Goal: Navigation & Orientation: Find specific page/section

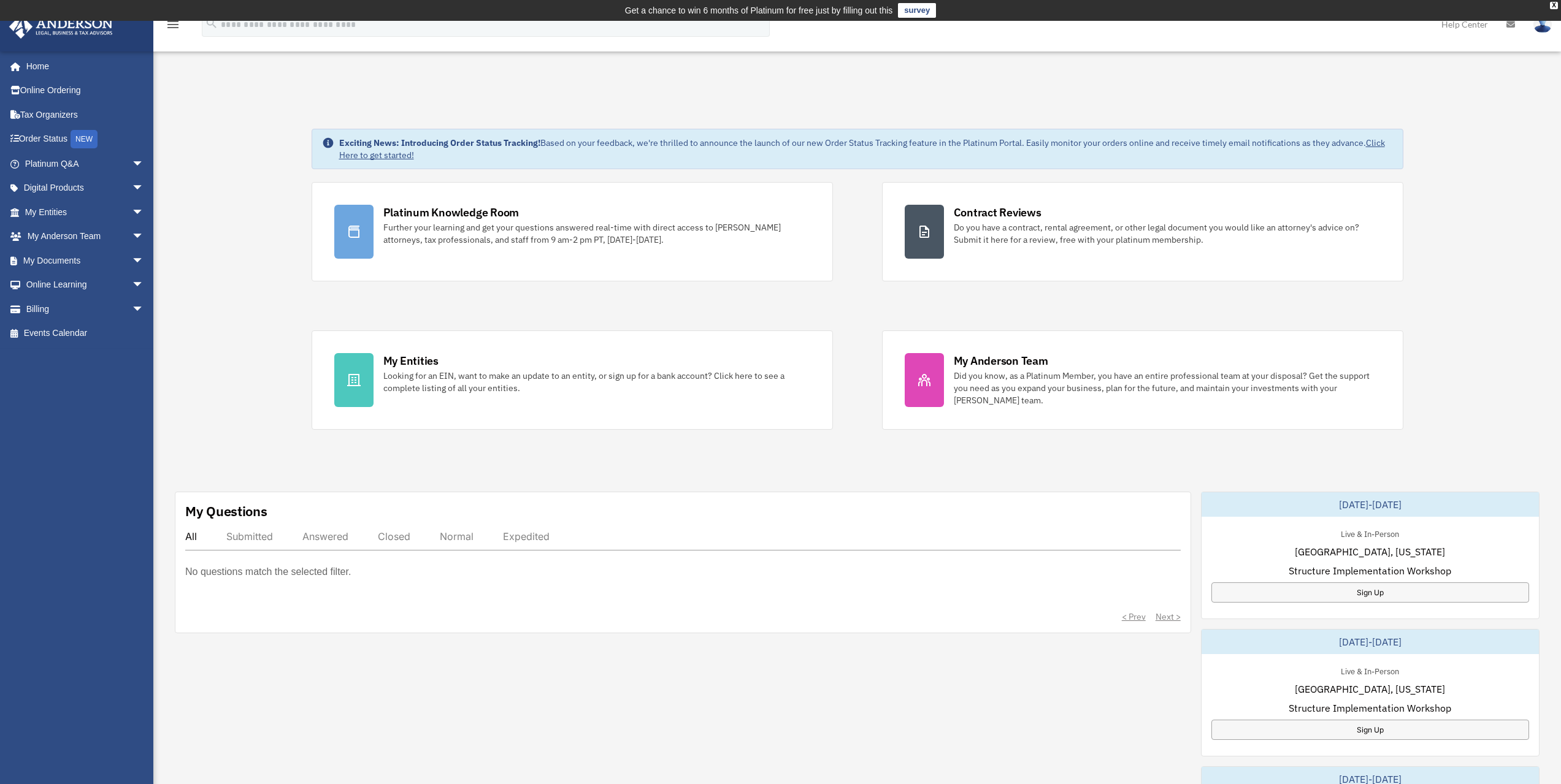
click at [252, 537] on div "Submitted" at bounding box center [249, 537] width 46 height 12
click at [334, 541] on div "Answered" at bounding box center [325, 537] width 46 height 12
click at [396, 537] on div "Closed" at bounding box center [394, 537] width 32 height 12
click at [459, 539] on div "Normal" at bounding box center [457, 537] width 34 height 12
click at [536, 534] on div "Expedited" at bounding box center [525, 537] width 46 height 12
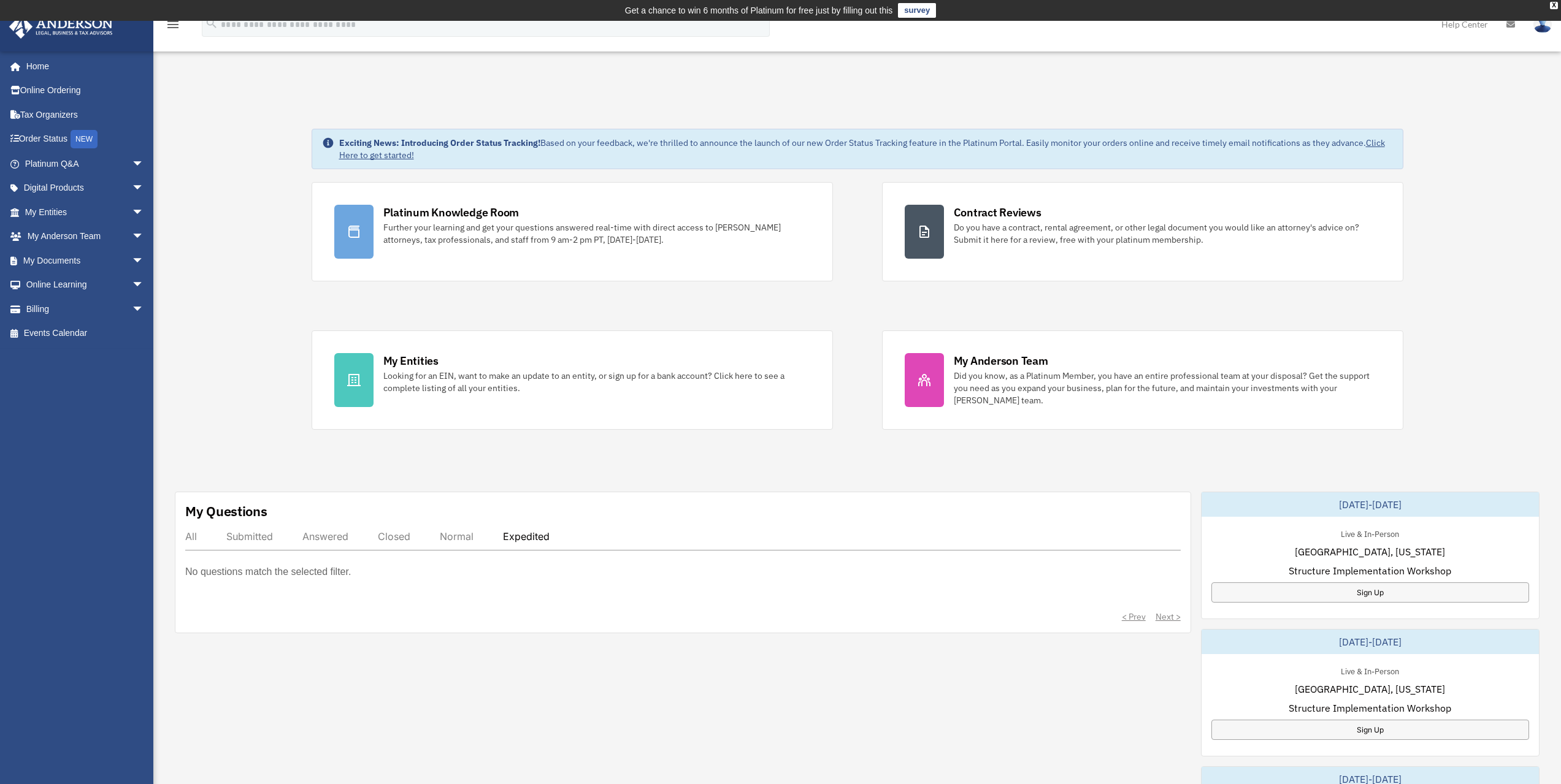
click at [188, 537] on div "All" at bounding box center [191, 537] width 11 height 12
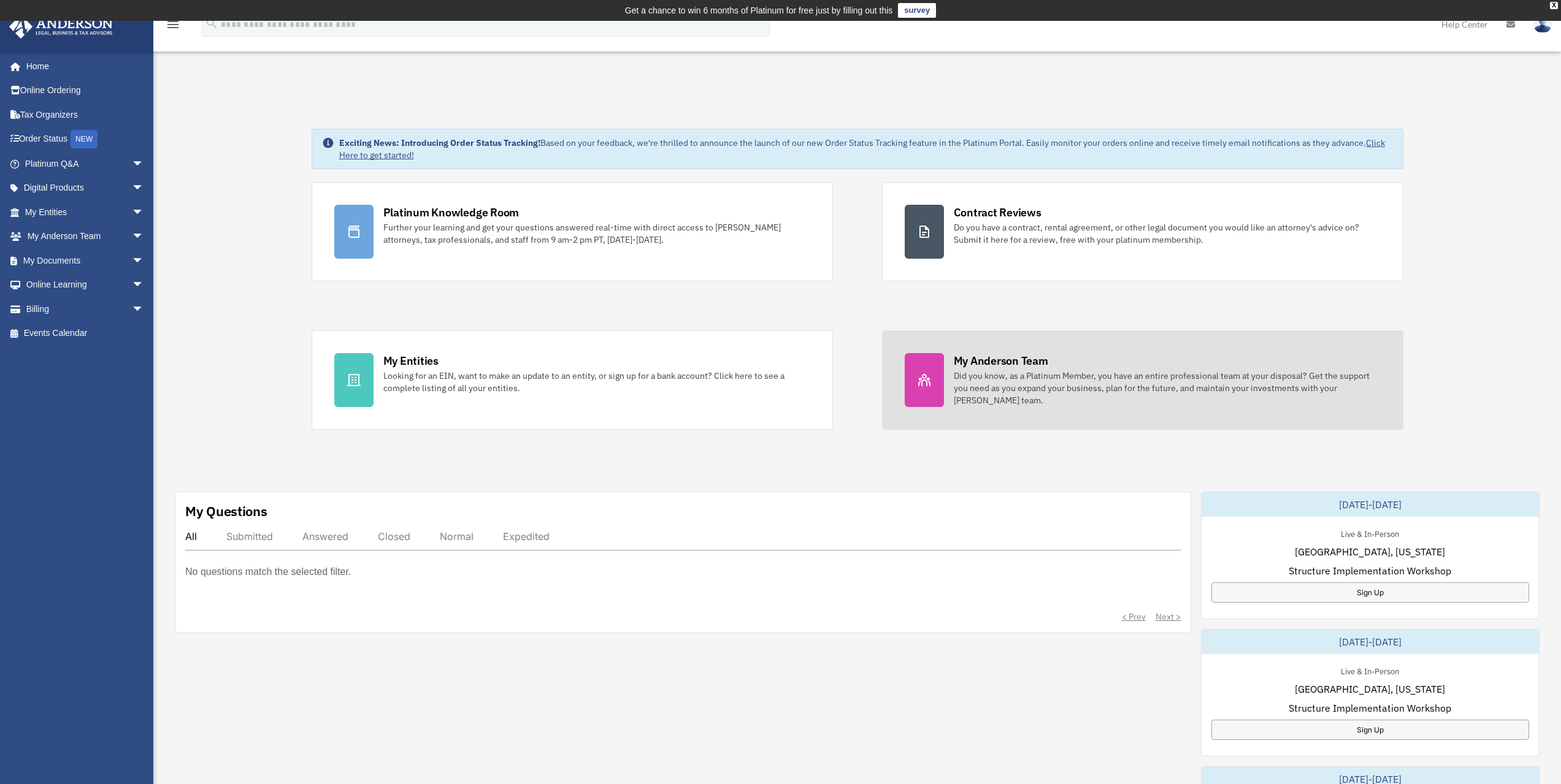
click at [934, 390] on div at bounding box center [925, 380] width 40 height 54
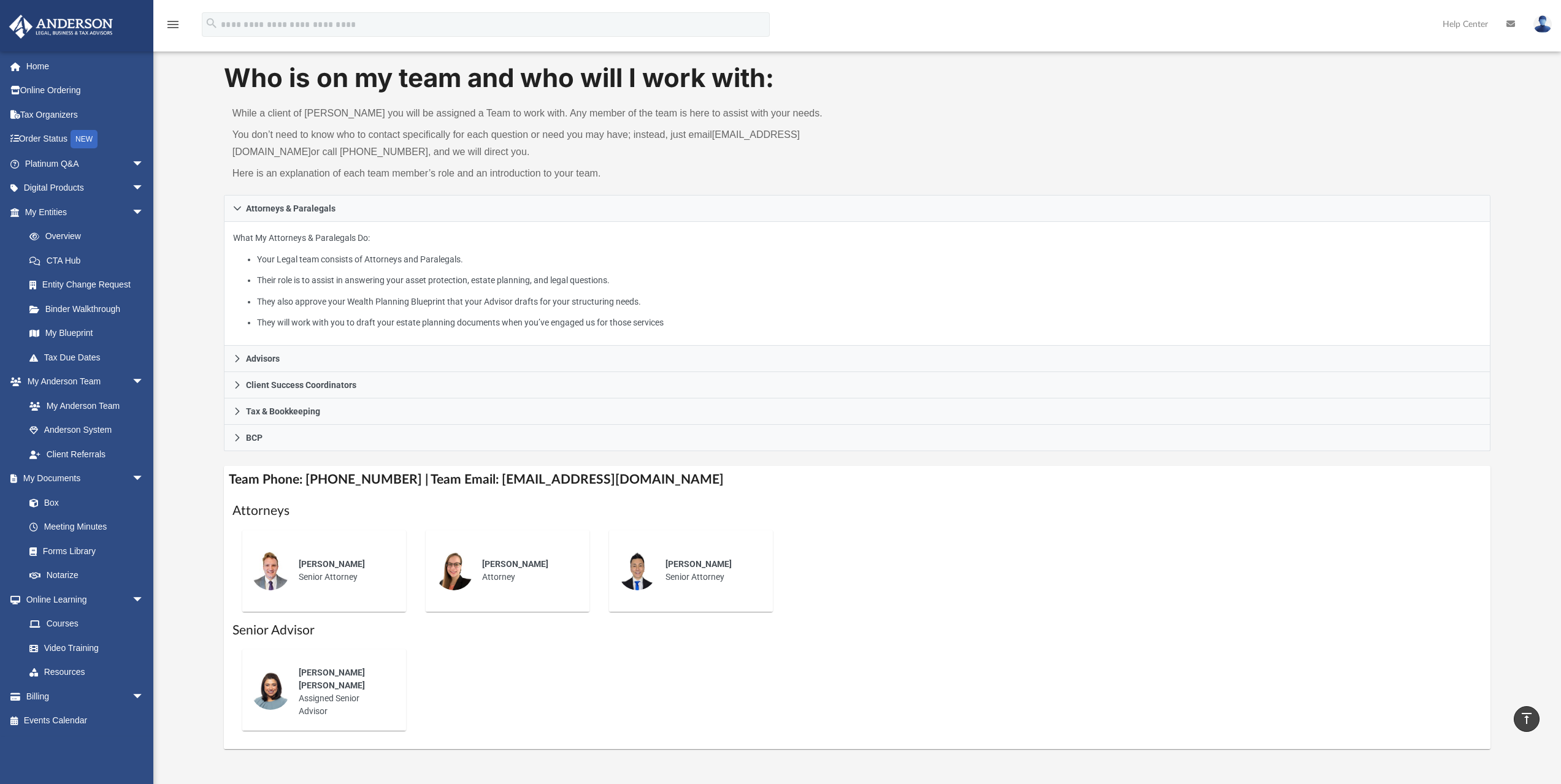
scroll to position [61, 0]
click at [54, 498] on link "Box" at bounding box center [90, 503] width 146 height 25
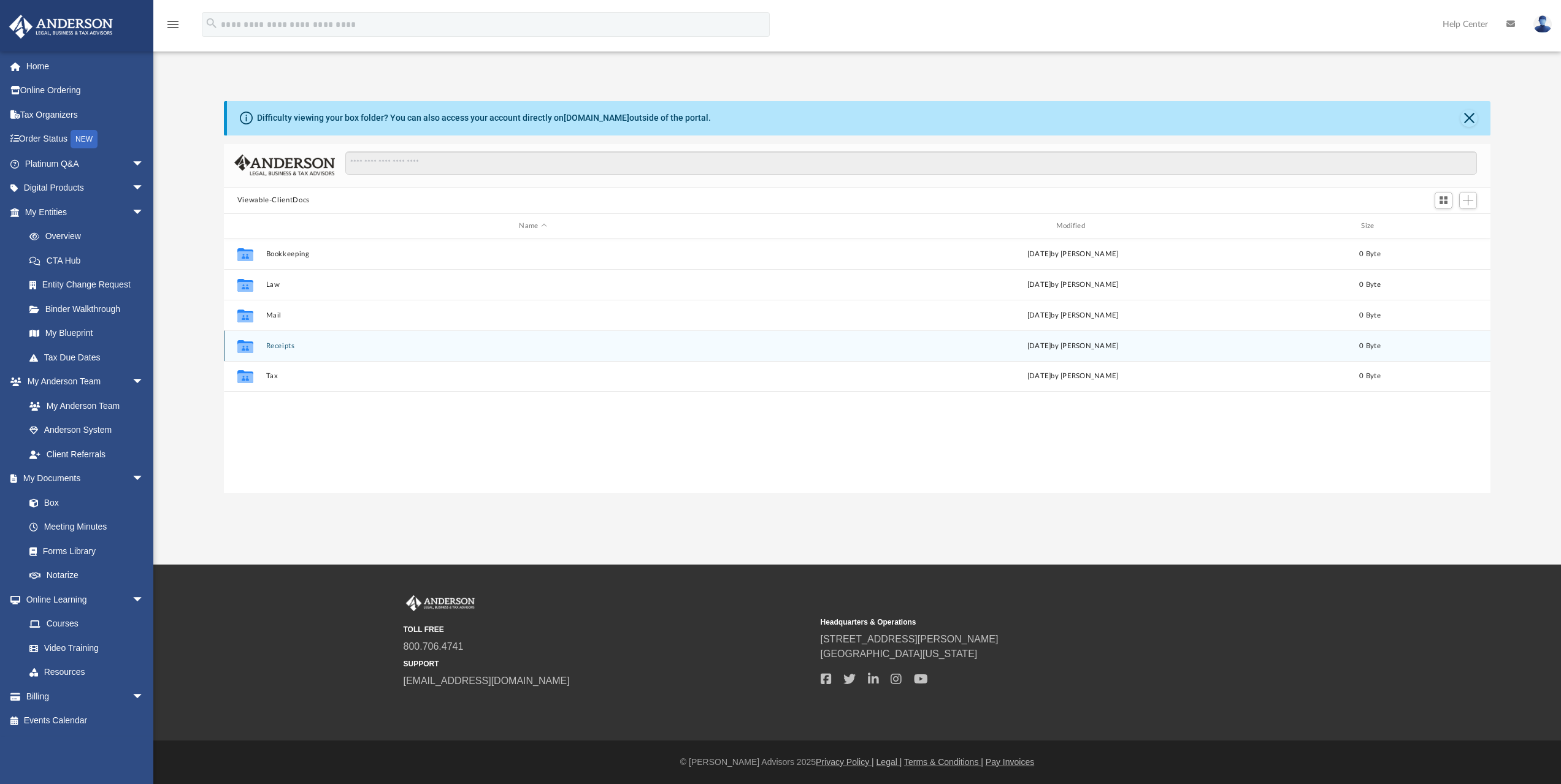
scroll to position [270, 1258]
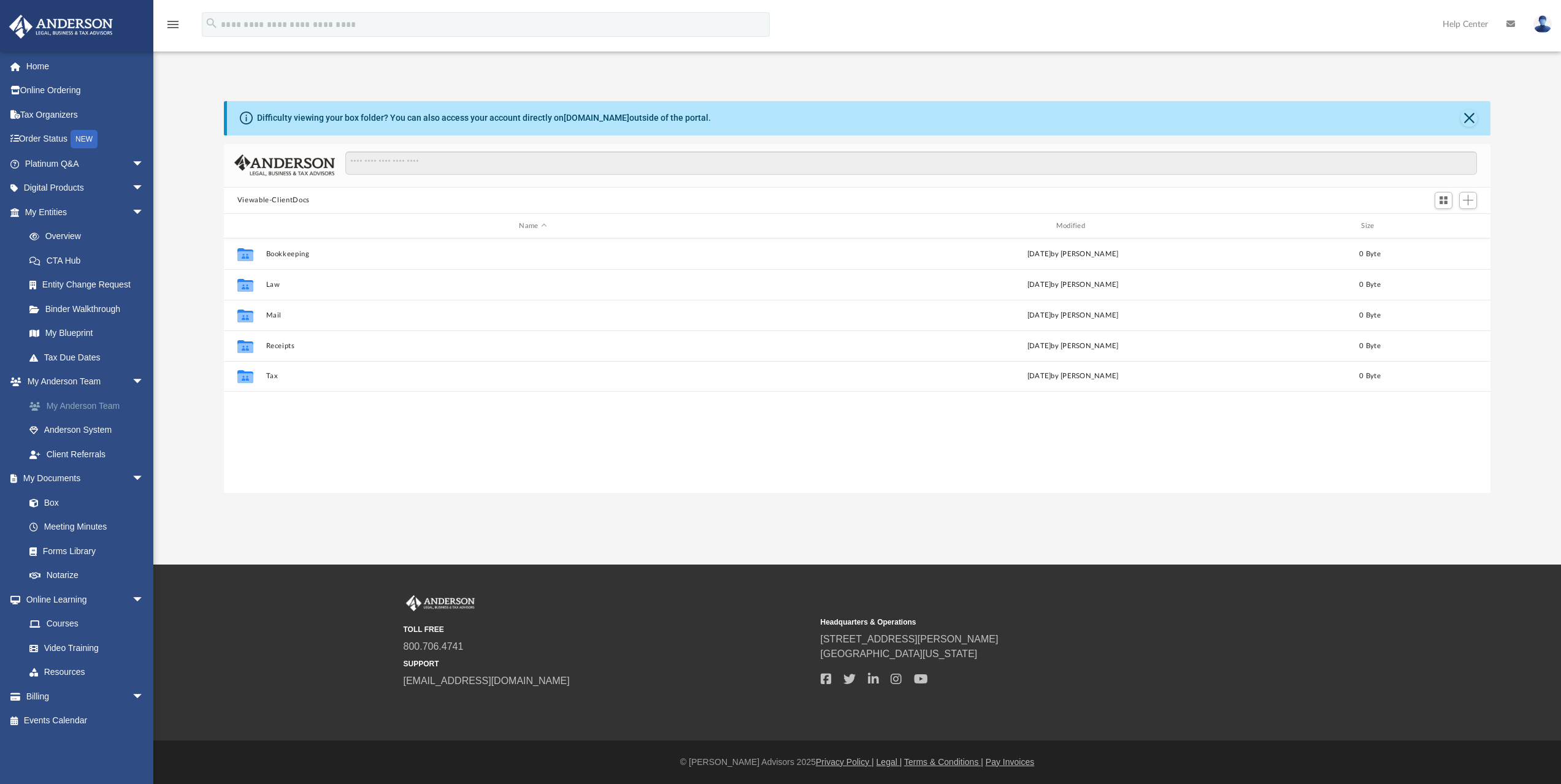
click at [75, 404] on link "My Anderson Team" at bounding box center [90, 406] width 146 height 25
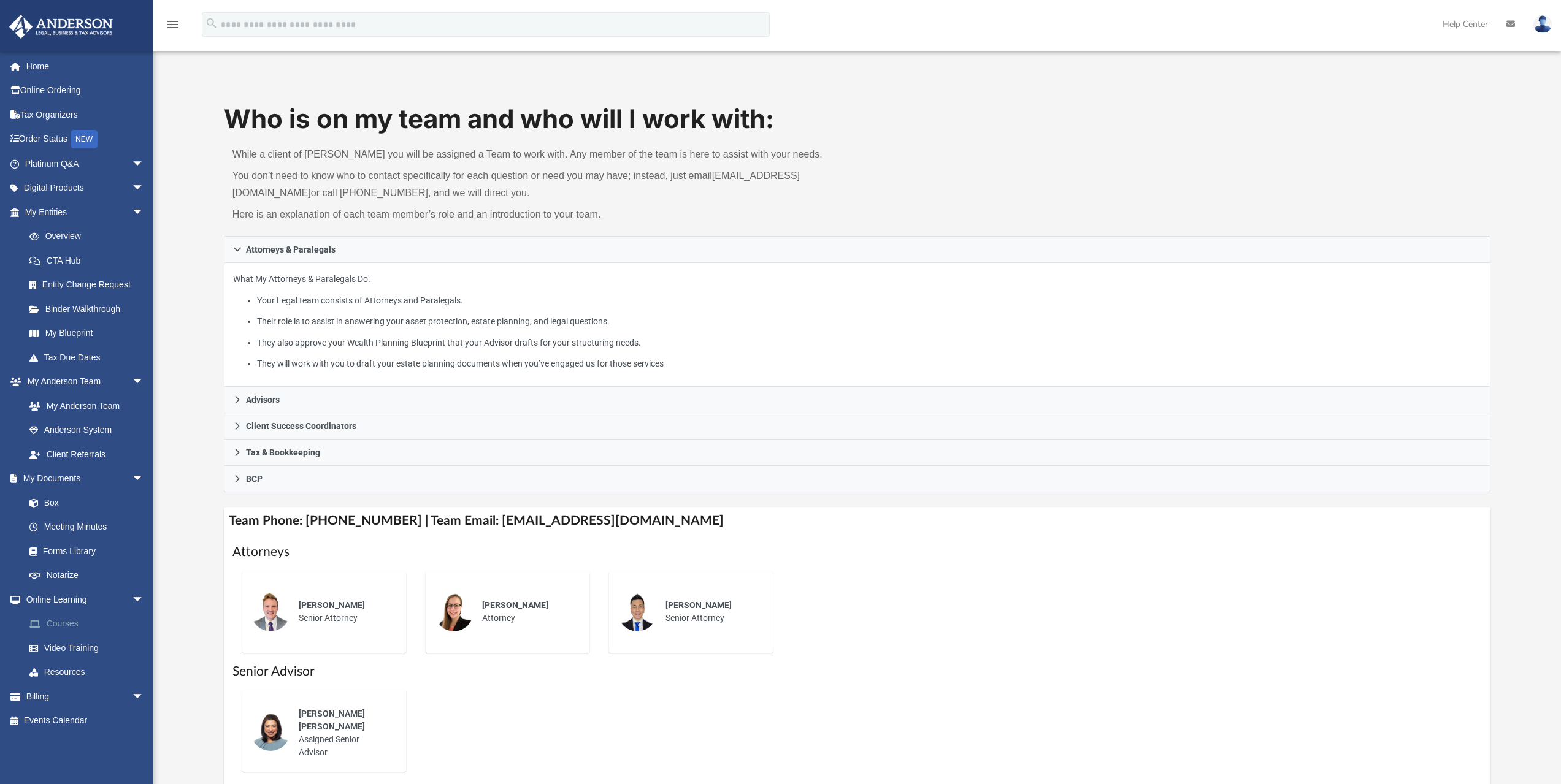
click at [69, 623] on link "Courses" at bounding box center [90, 624] width 146 height 25
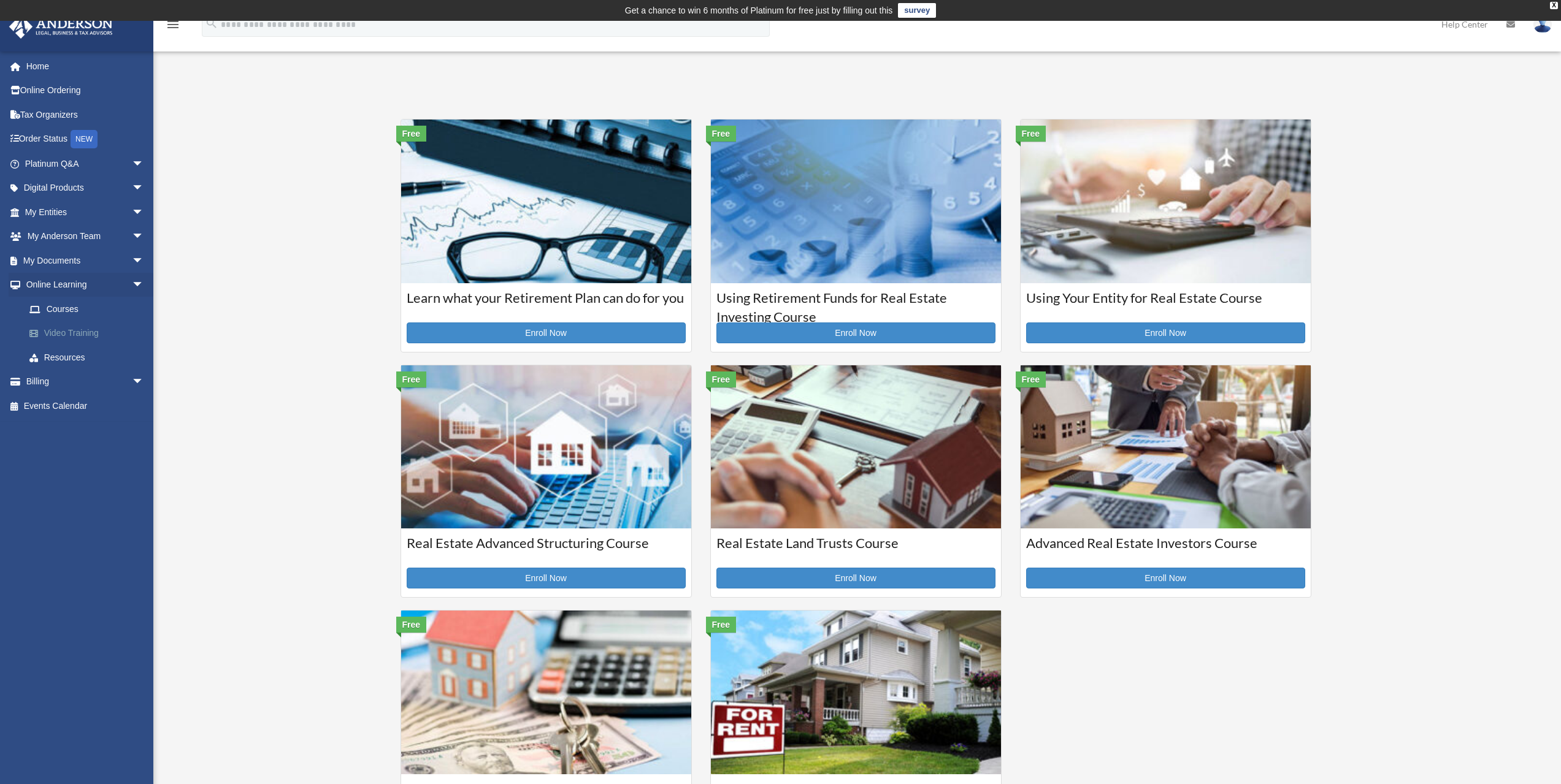
click at [83, 333] on link "Video Training" at bounding box center [90, 333] width 146 height 25
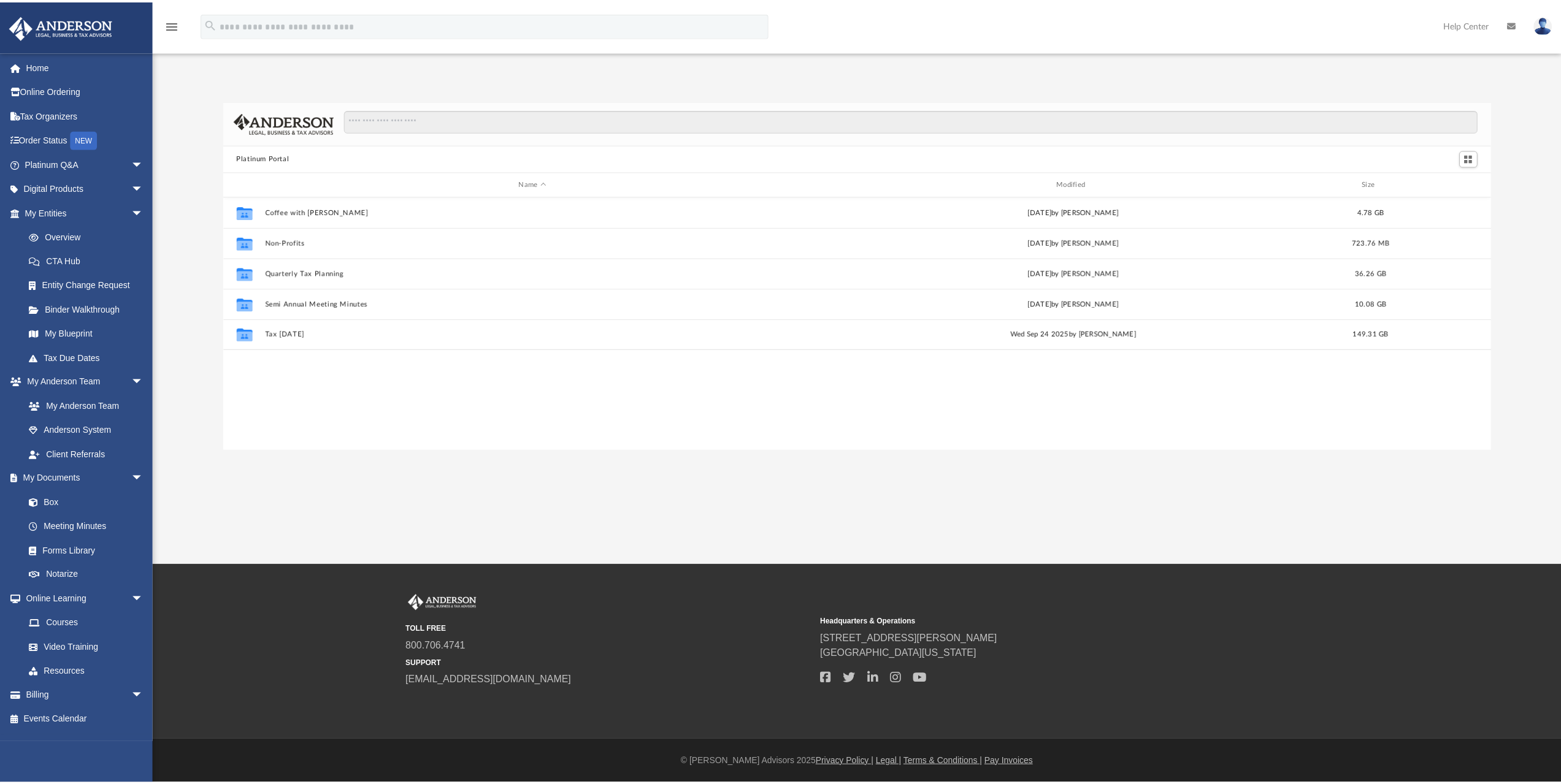
scroll to position [270, 1258]
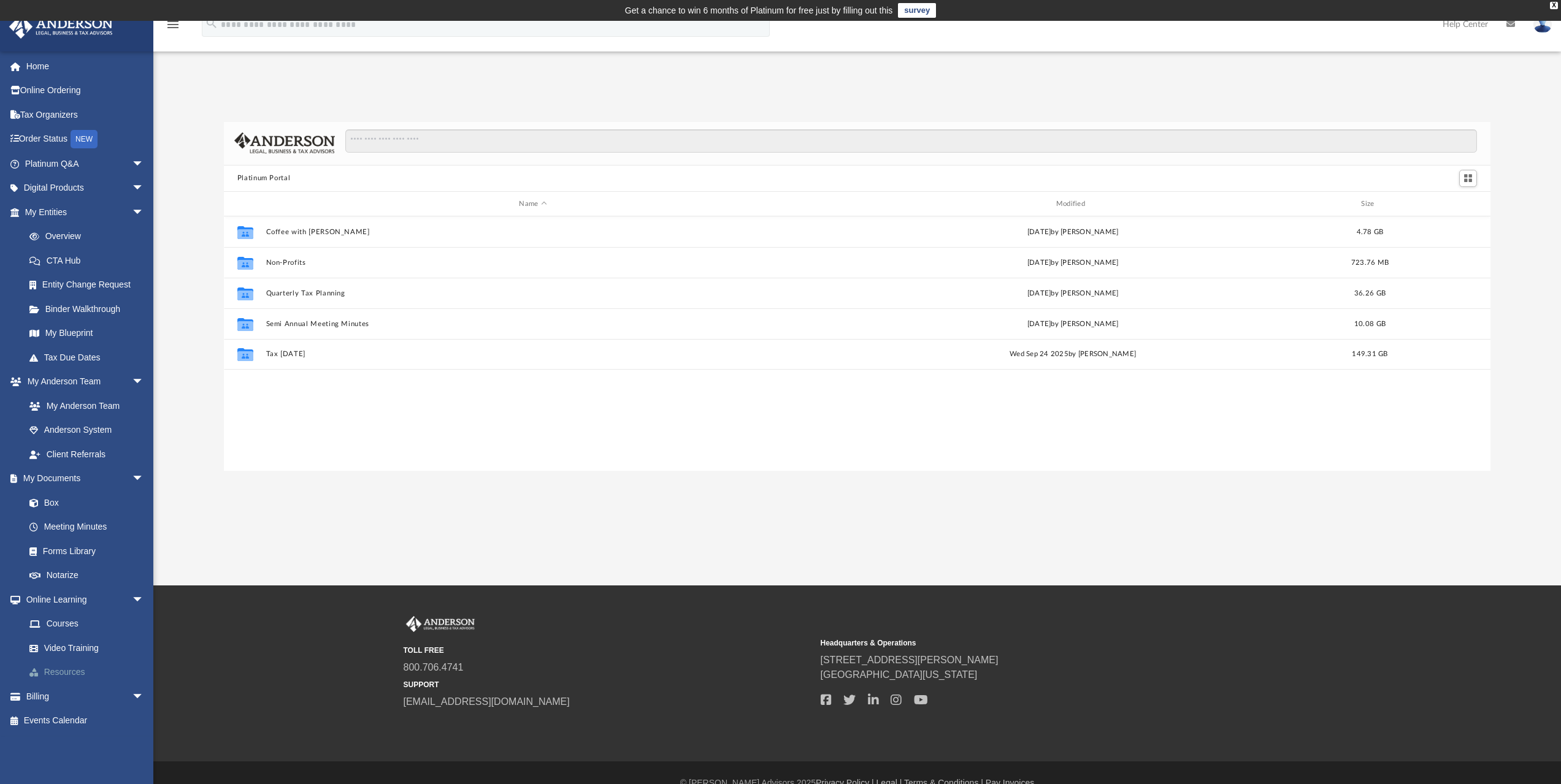
click at [66, 674] on link "Resources" at bounding box center [90, 673] width 146 height 25
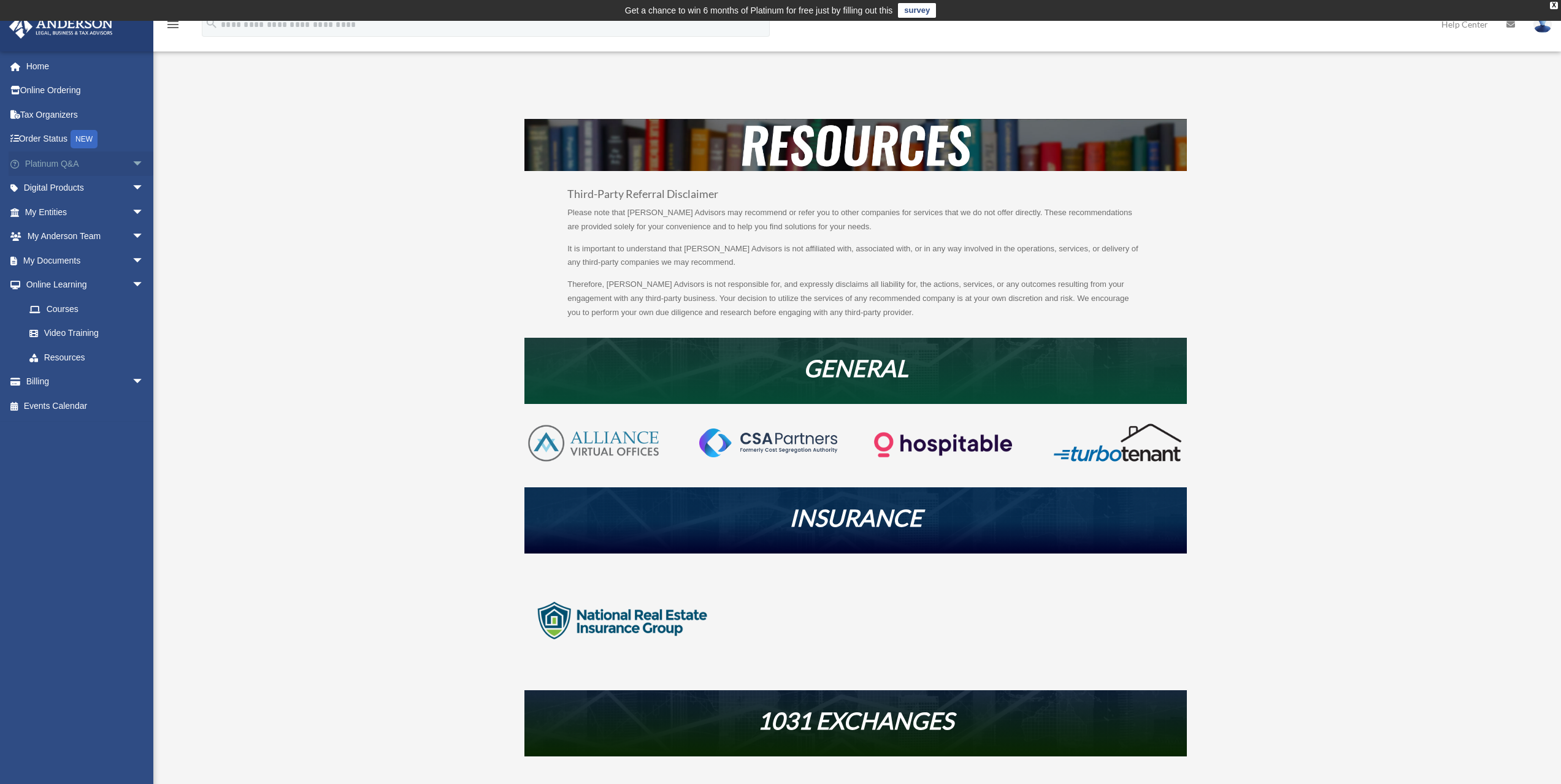
click at [65, 160] on link "Platinum Q&A arrow_drop_down" at bounding box center [85, 163] width 154 height 25
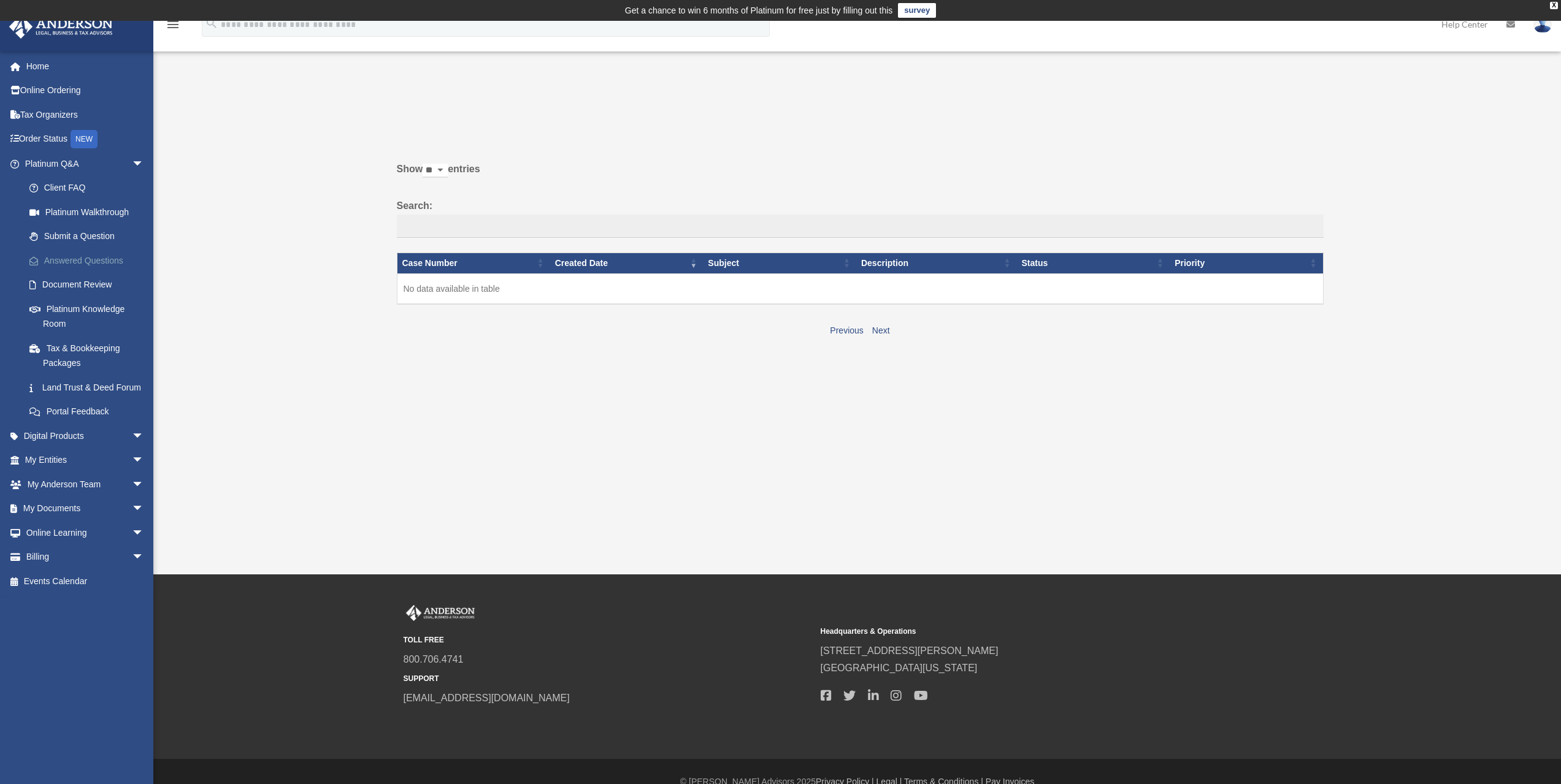
click at [74, 260] on link "Answered Questions" at bounding box center [90, 261] width 146 height 25
click at [63, 389] on link "Land Trust & Deed Forum" at bounding box center [90, 387] width 146 height 25
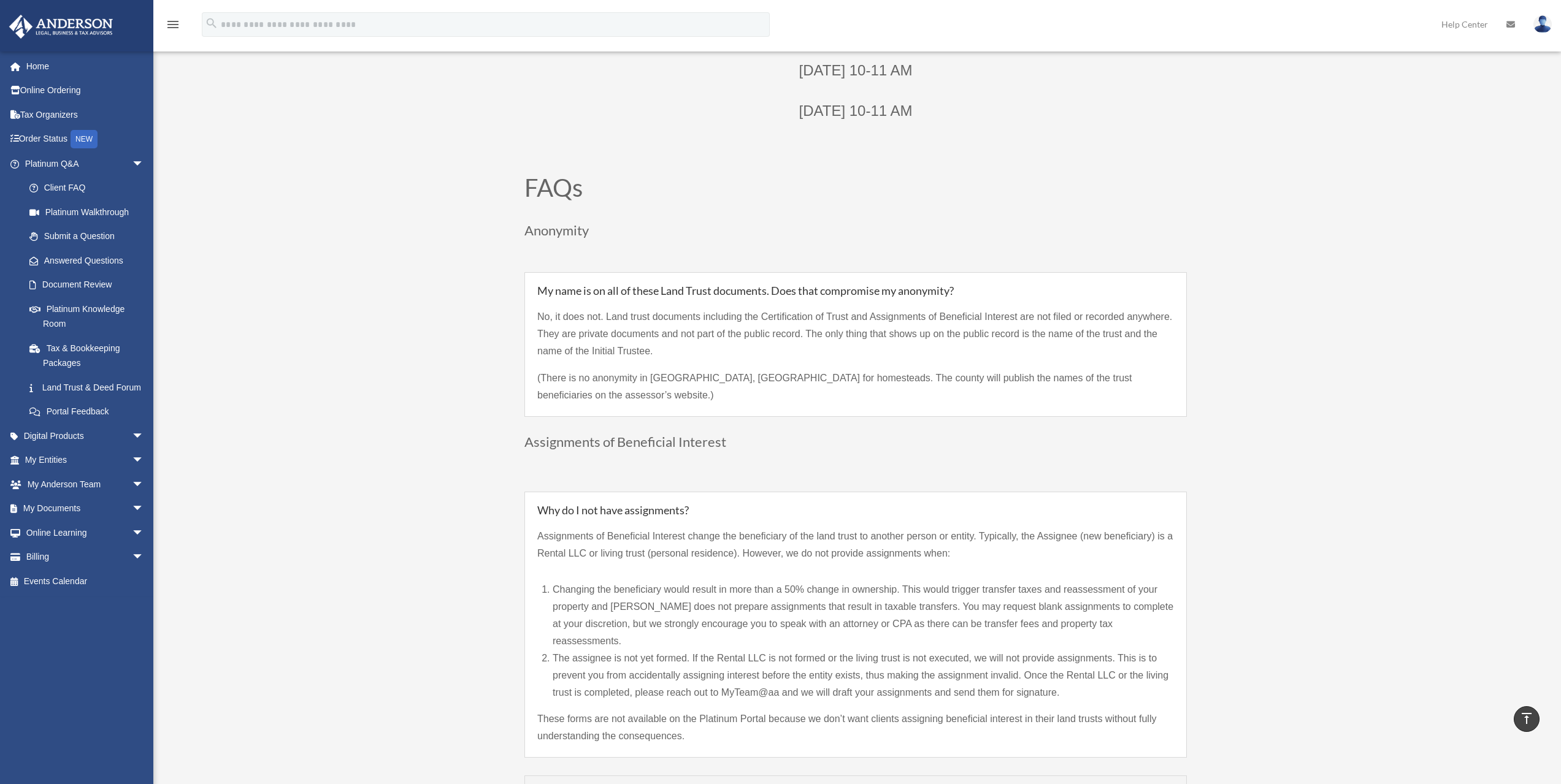
scroll to position [613, 0]
